Goal: Information Seeking & Learning: Learn about a topic

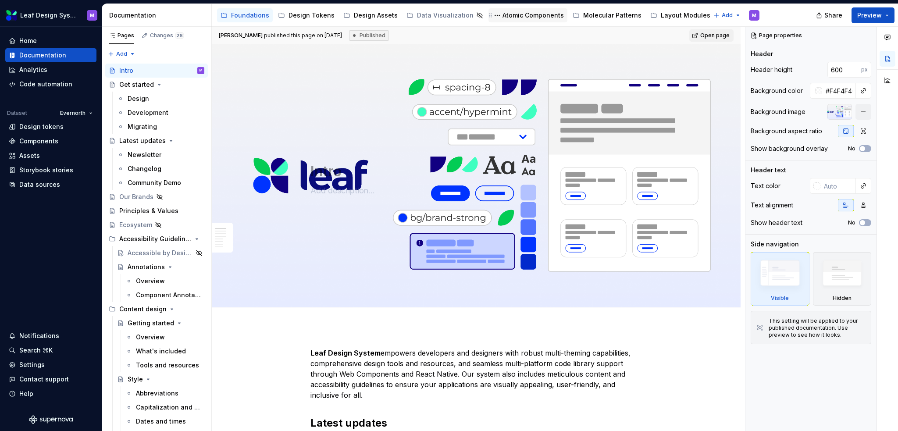
click at [503, 13] on div "Atomic Components" at bounding box center [532, 15] width 61 height 9
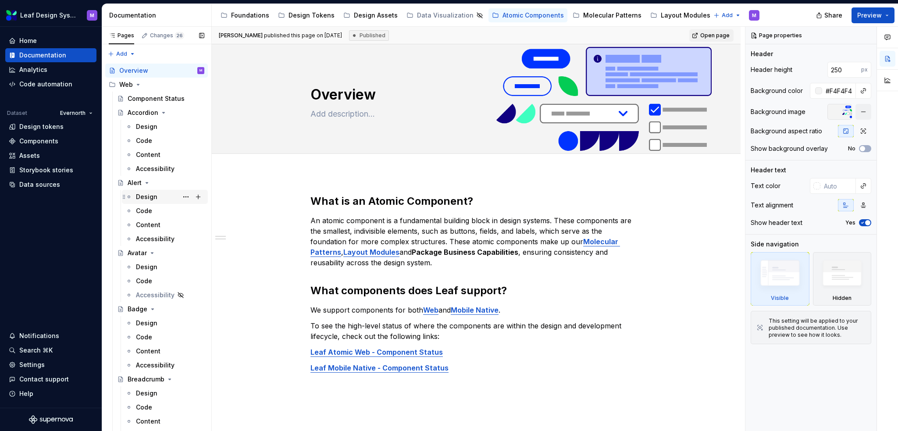
click at [147, 199] on div "Design" at bounding box center [146, 196] width 21 height 9
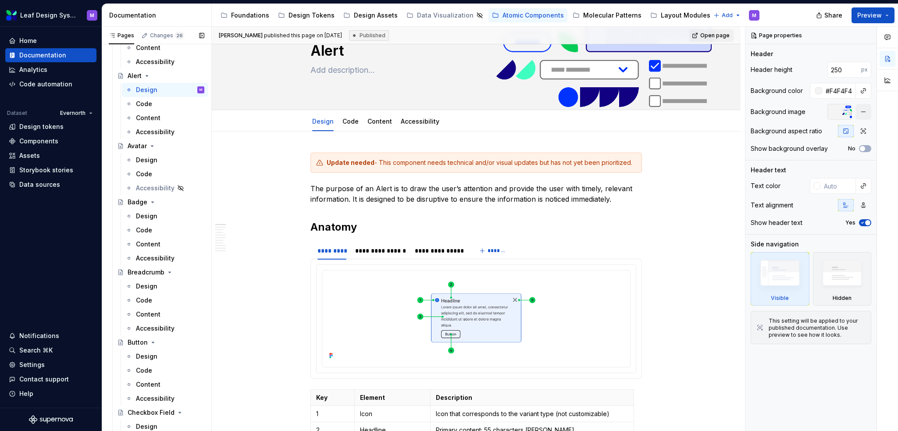
scroll to position [131, 0]
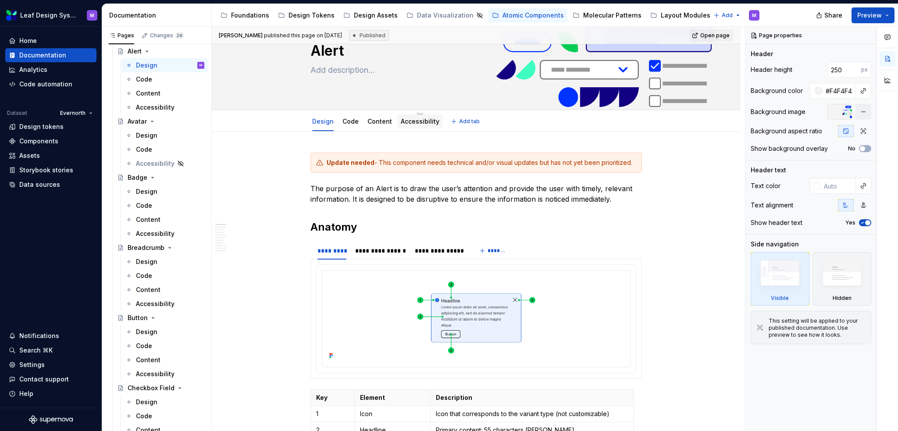
click at [407, 123] on link "Accessibility" at bounding box center [420, 120] width 39 height 7
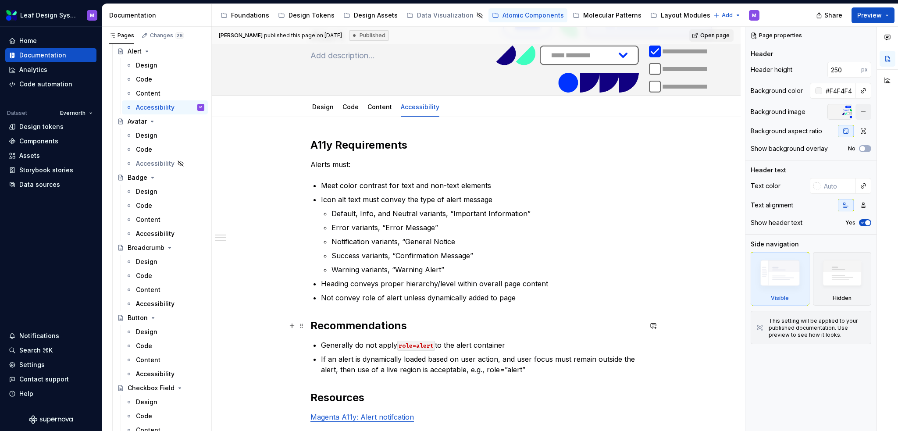
scroll to position [44, 0]
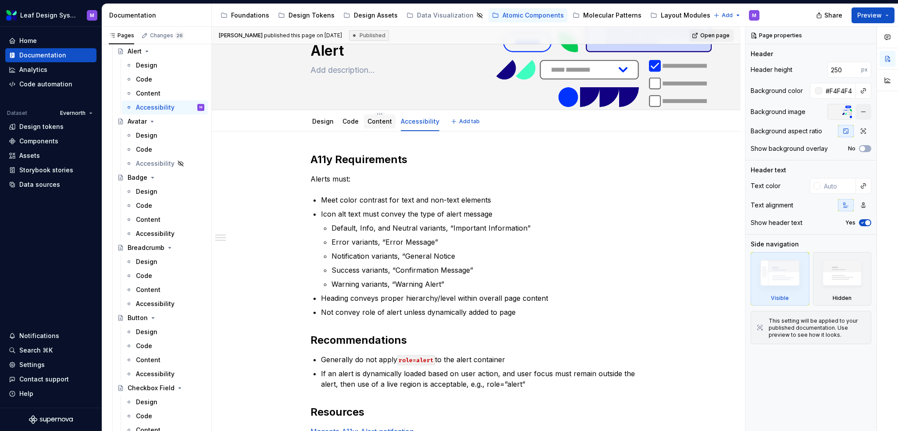
click at [389, 118] on div "Content" at bounding box center [380, 121] width 32 height 14
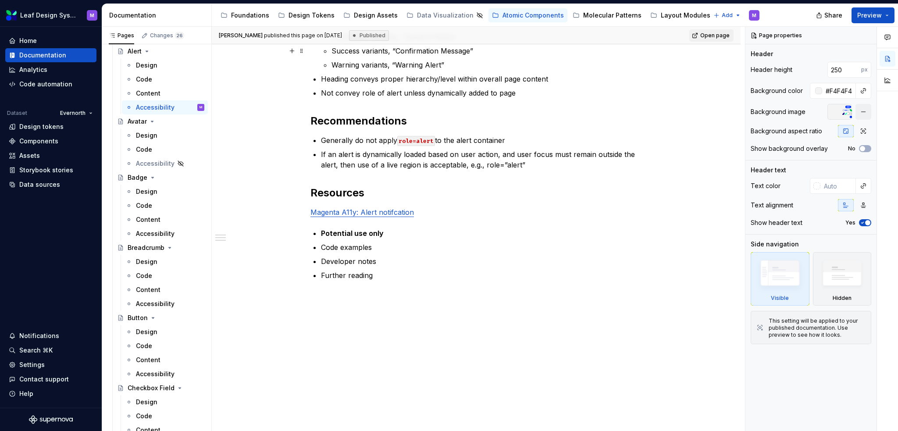
scroll to position [0, 0]
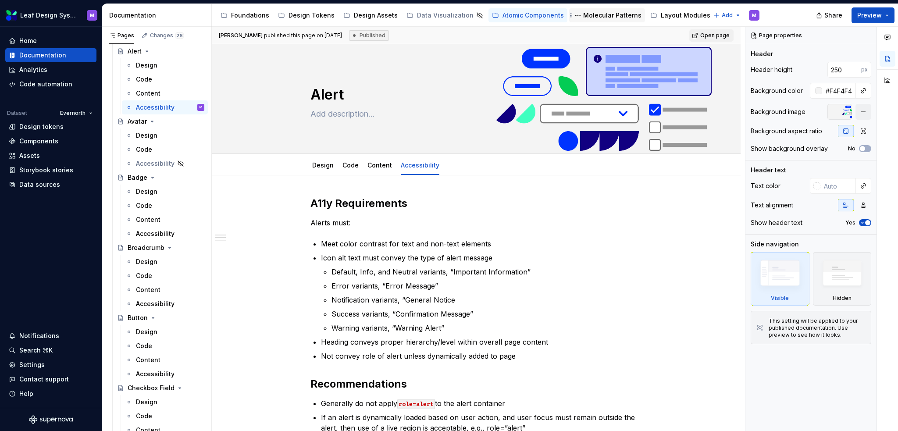
type textarea "*"
